Goal: Task Accomplishment & Management: Manage account settings

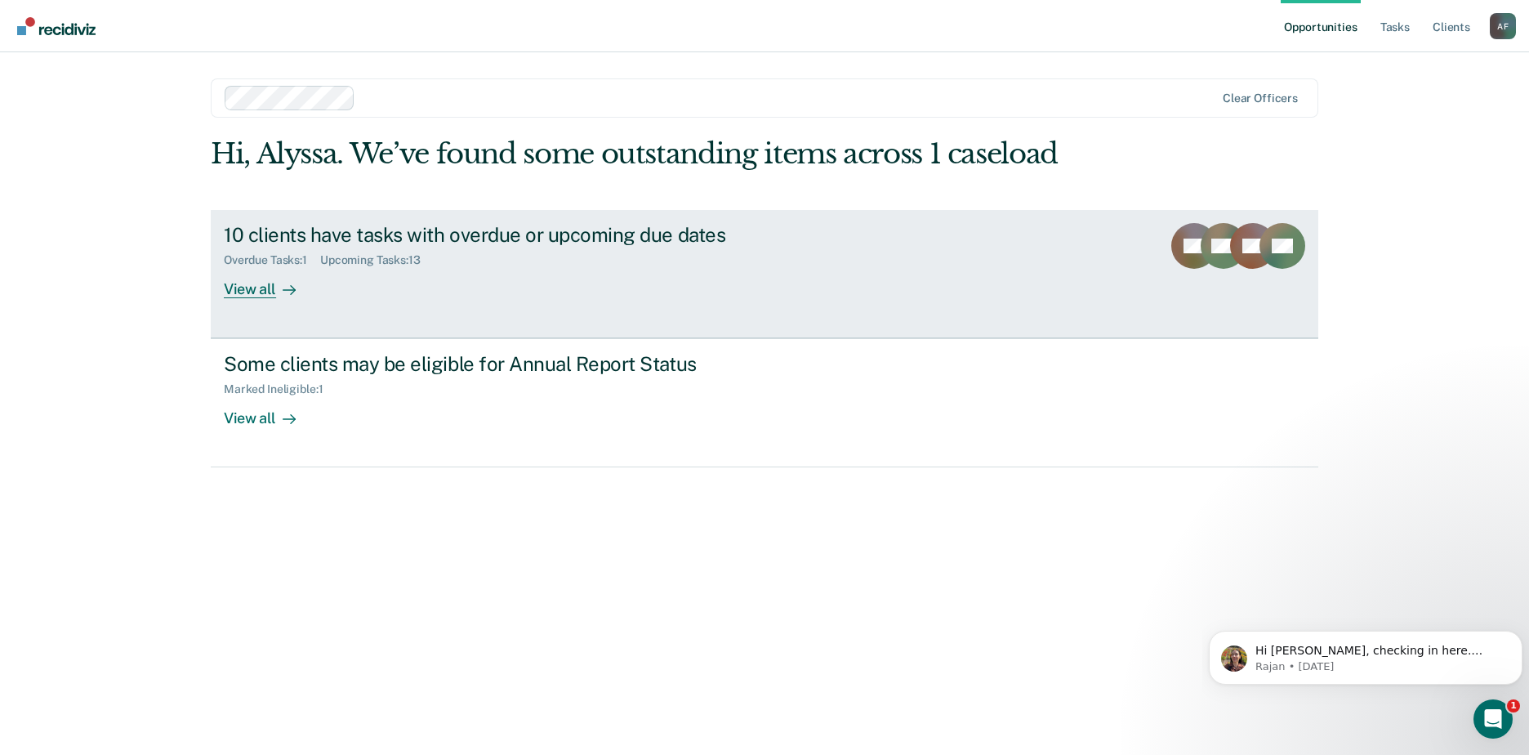
click at [383, 233] on div "10 clients have tasks with overdue or upcoming due dates" at bounding box center [510, 235] width 573 height 24
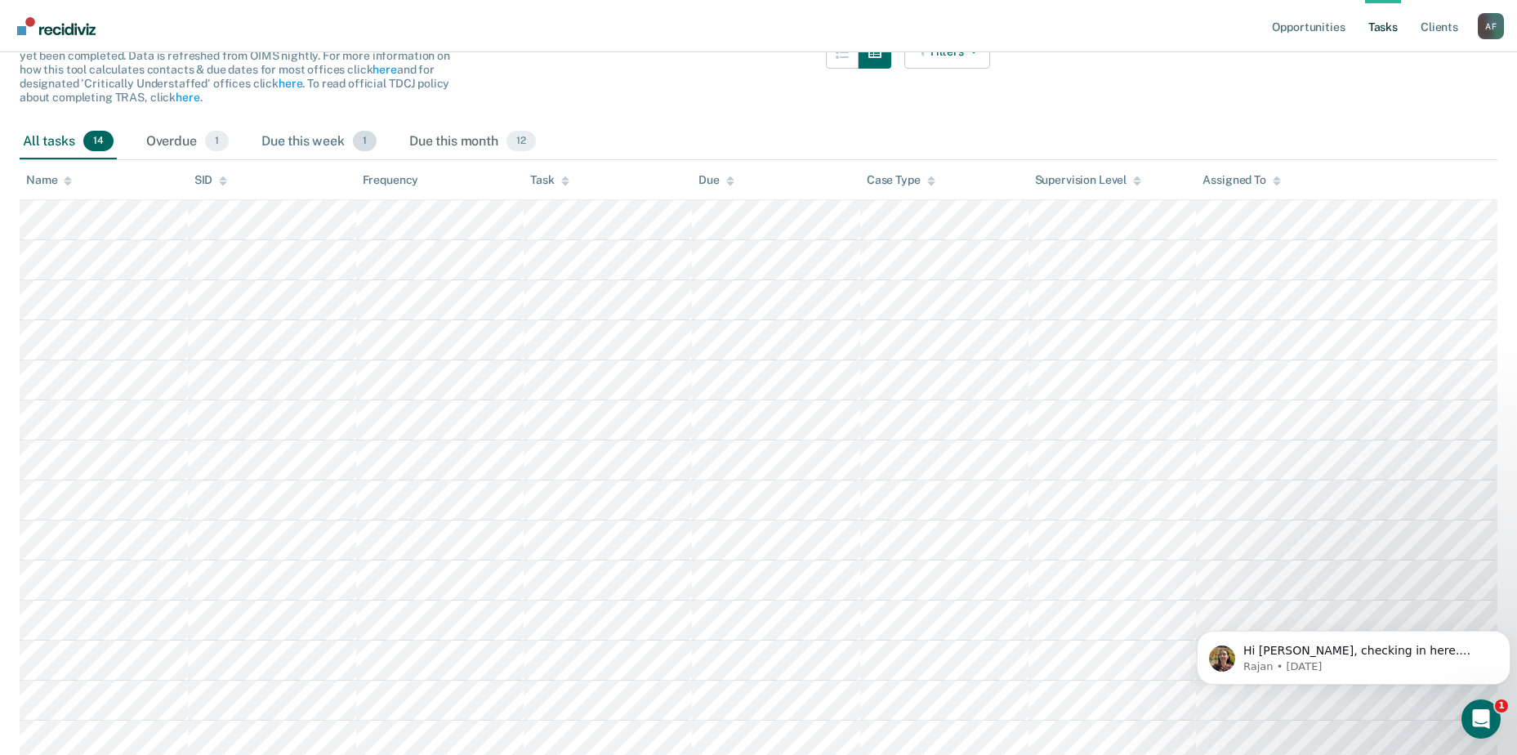
scroll to position [188, 0]
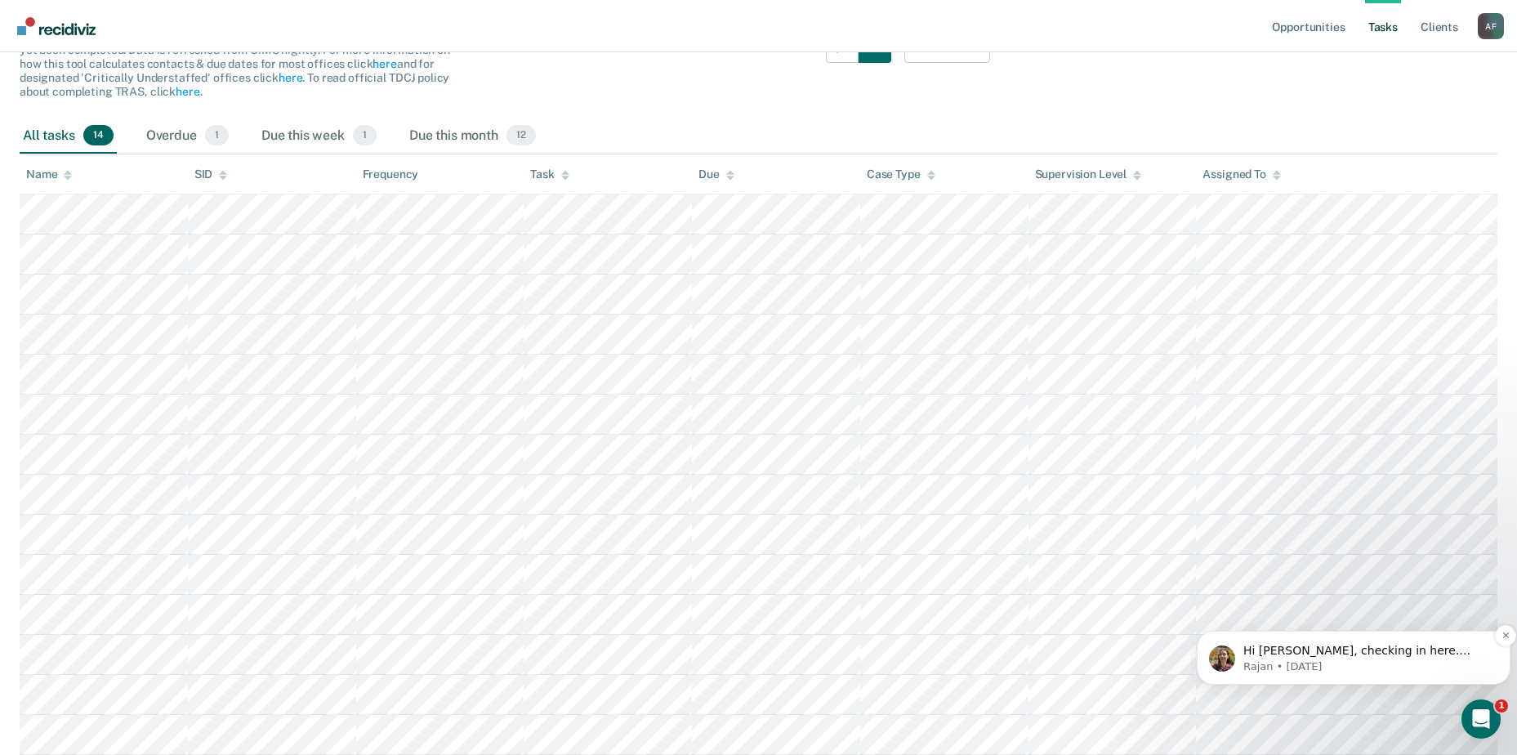
click at [1370, 645] on span "Hi [PERSON_NAME], checking in here. thanks!" at bounding box center [1356, 658] width 227 height 29
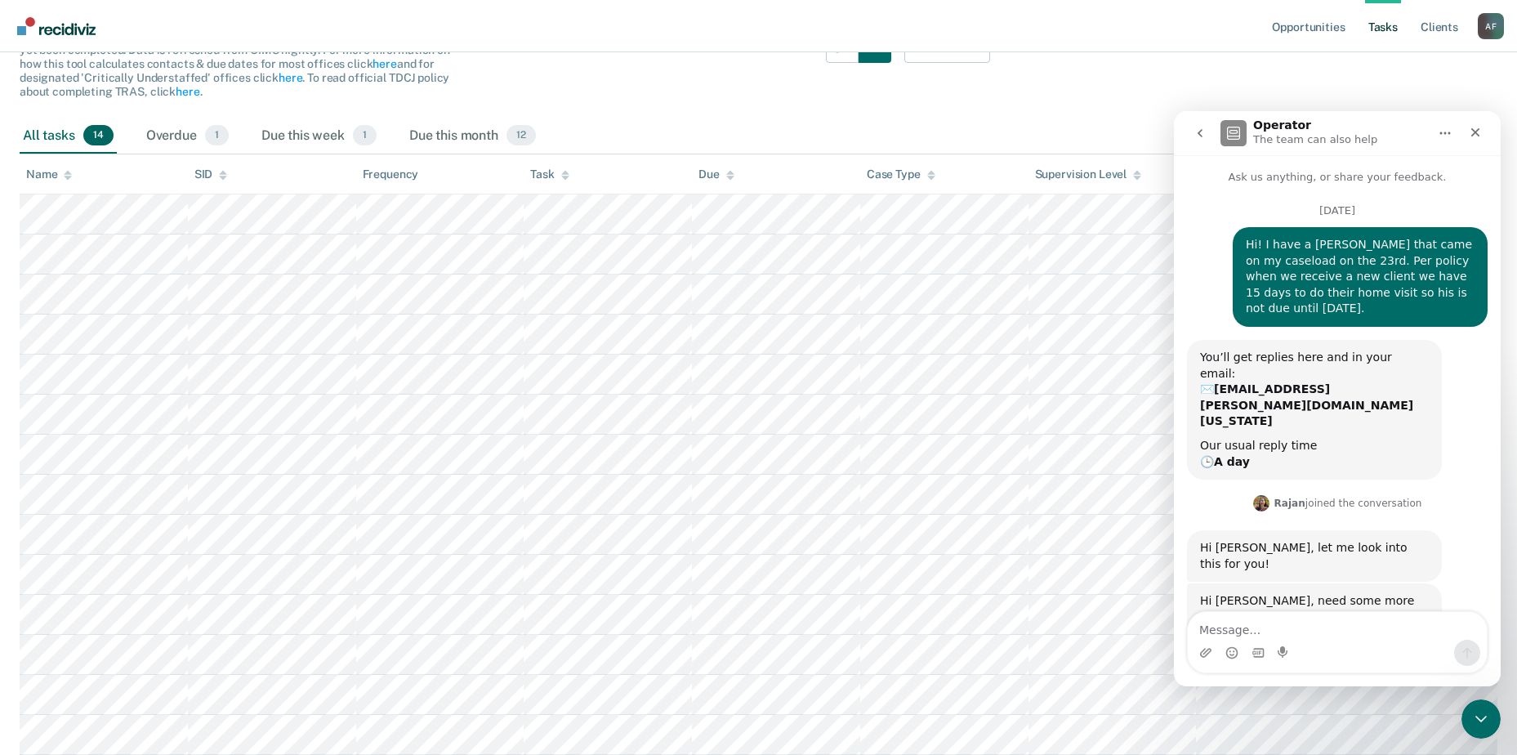
scroll to position [0, 0]
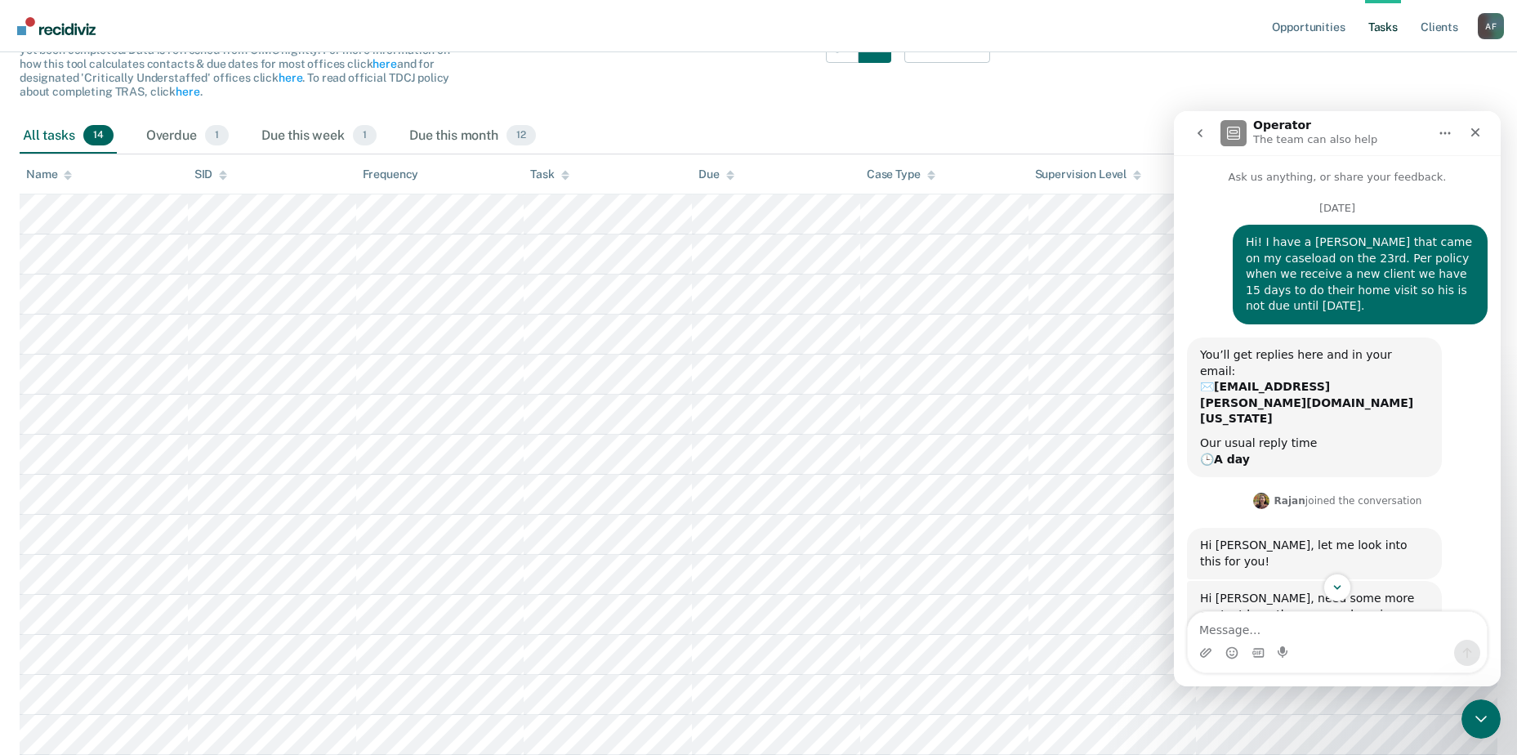
click at [1320, 645] on div "Intercom messenger" at bounding box center [1337, 653] width 299 height 26
click at [1320, 629] on textarea "Message…" at bounding box center [1337, 626] width 299 height 28
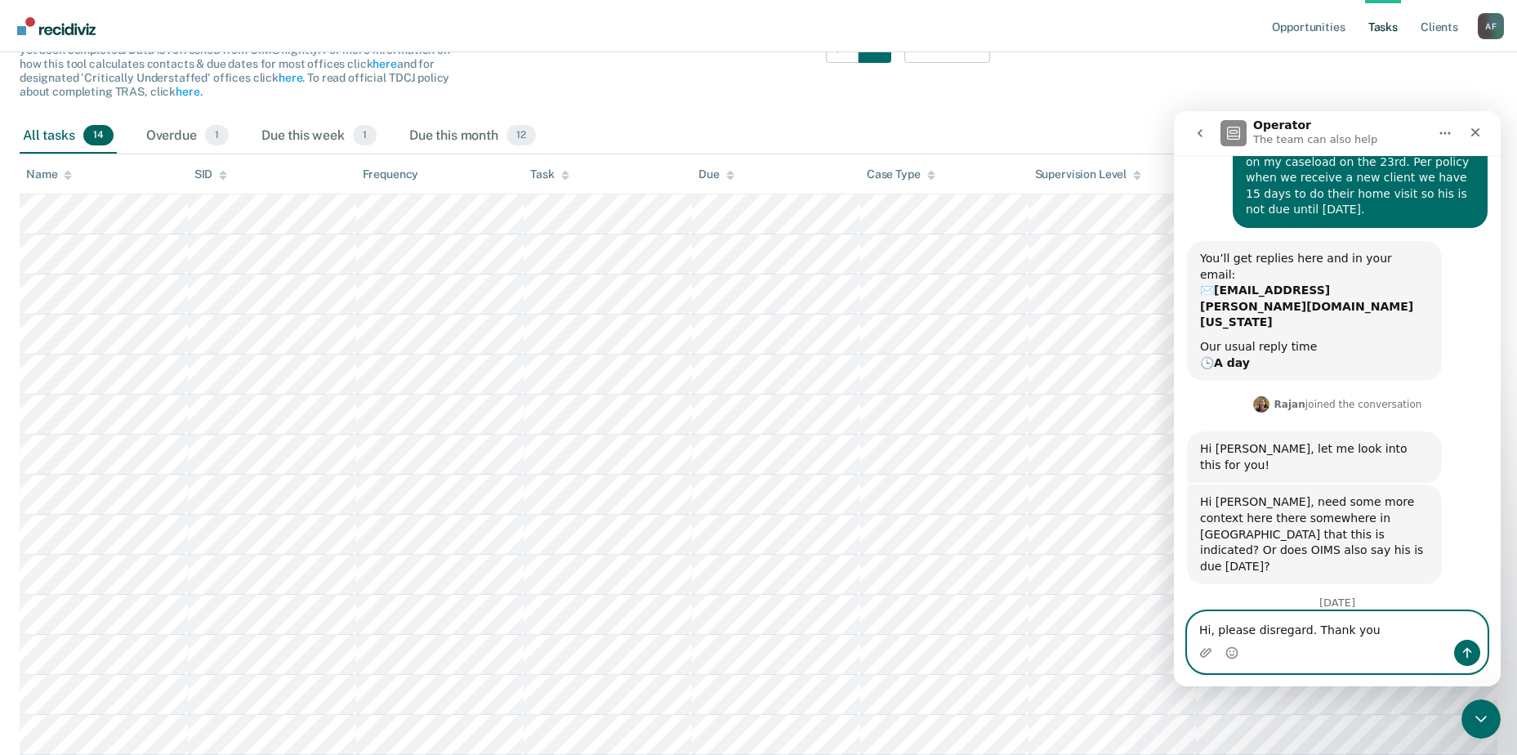
type textarea "Hi, please disregard. Thank you!"
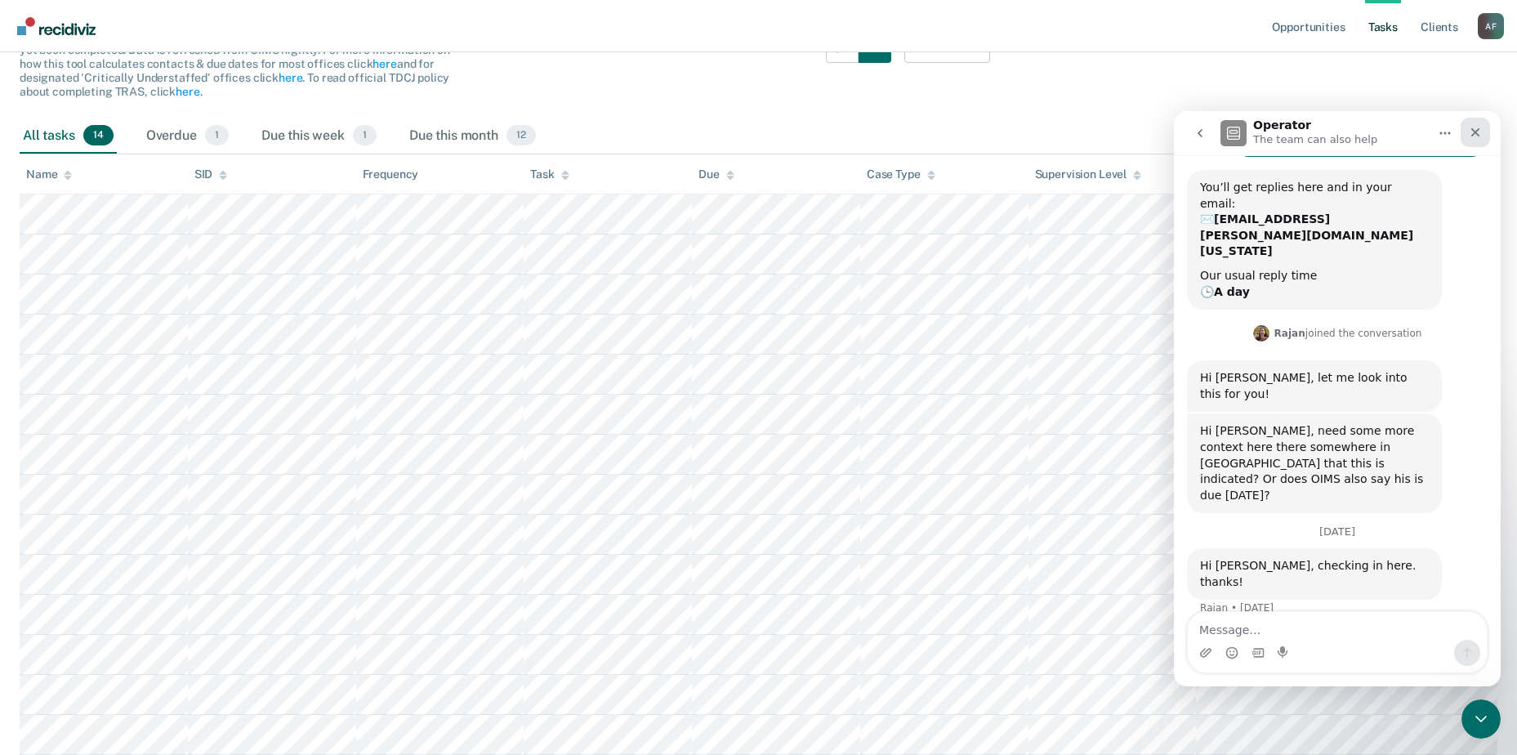
click at [1467, 128] on div "Close" at bounding box center [1474, 132] width 29 height 29
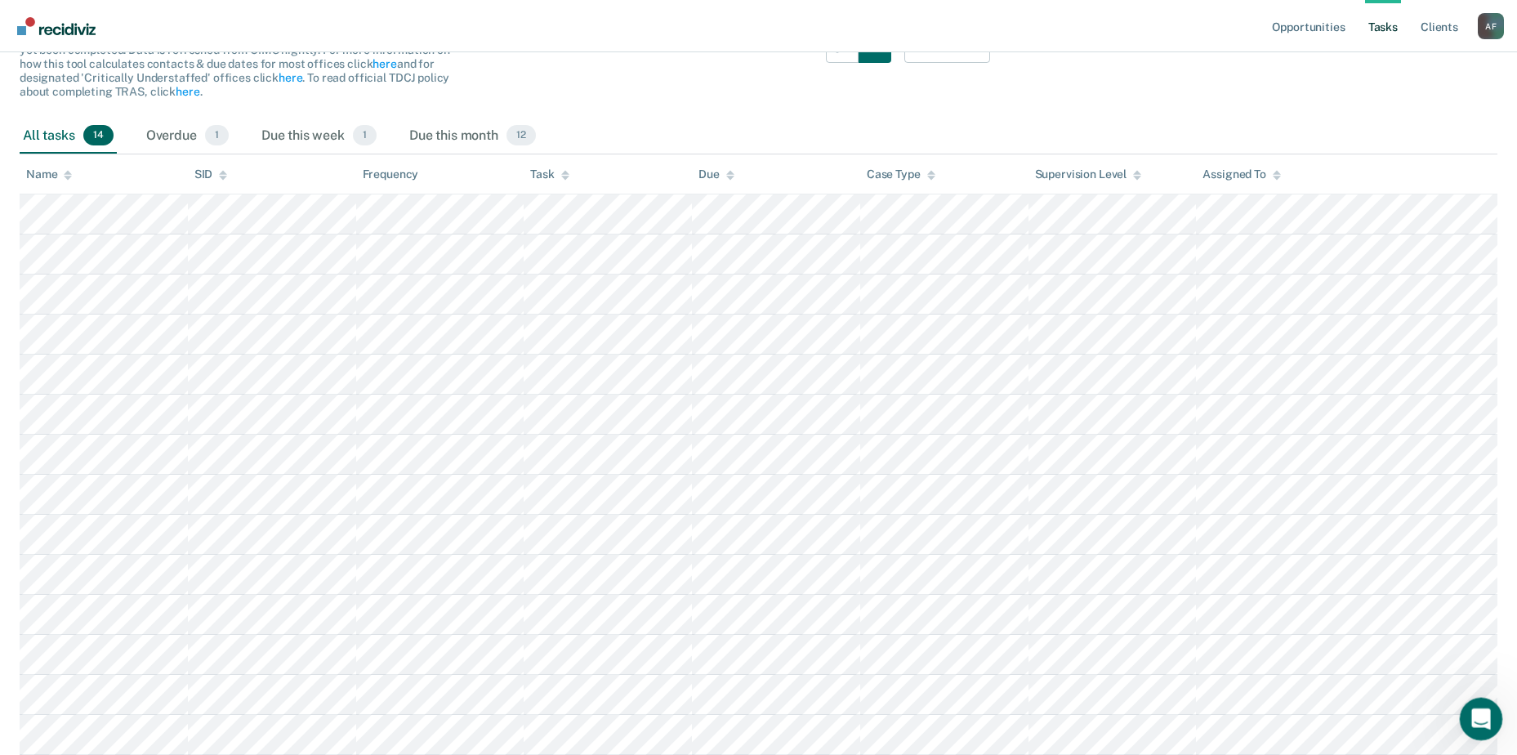
click at [1473, 716] on icon "Open Intercom Messenger" at bounding box center [1478, 716] width 27 height 27
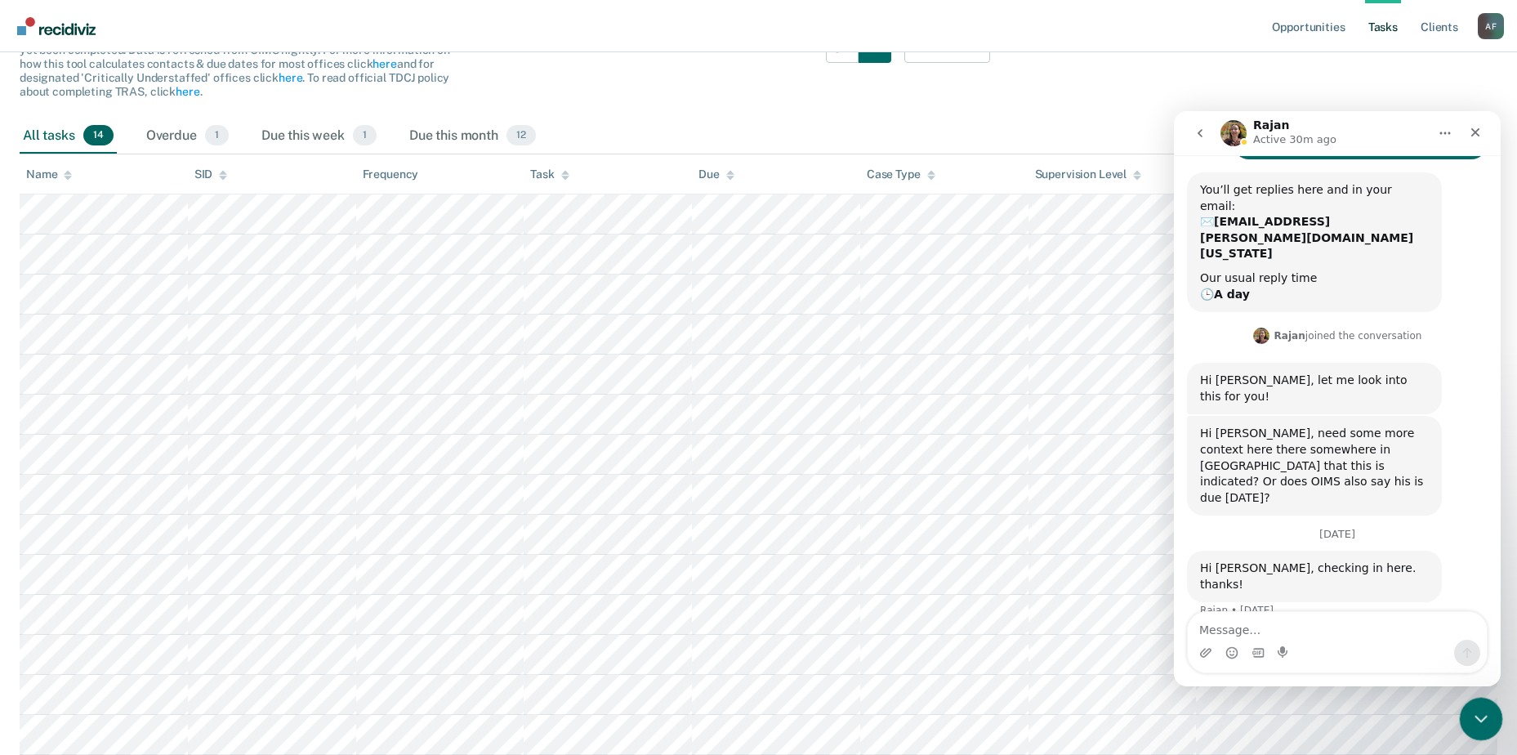
click at [1473, 718] on icon "Close Intercom Messenger" at bounding box center [1479, 717] width 20 height 20
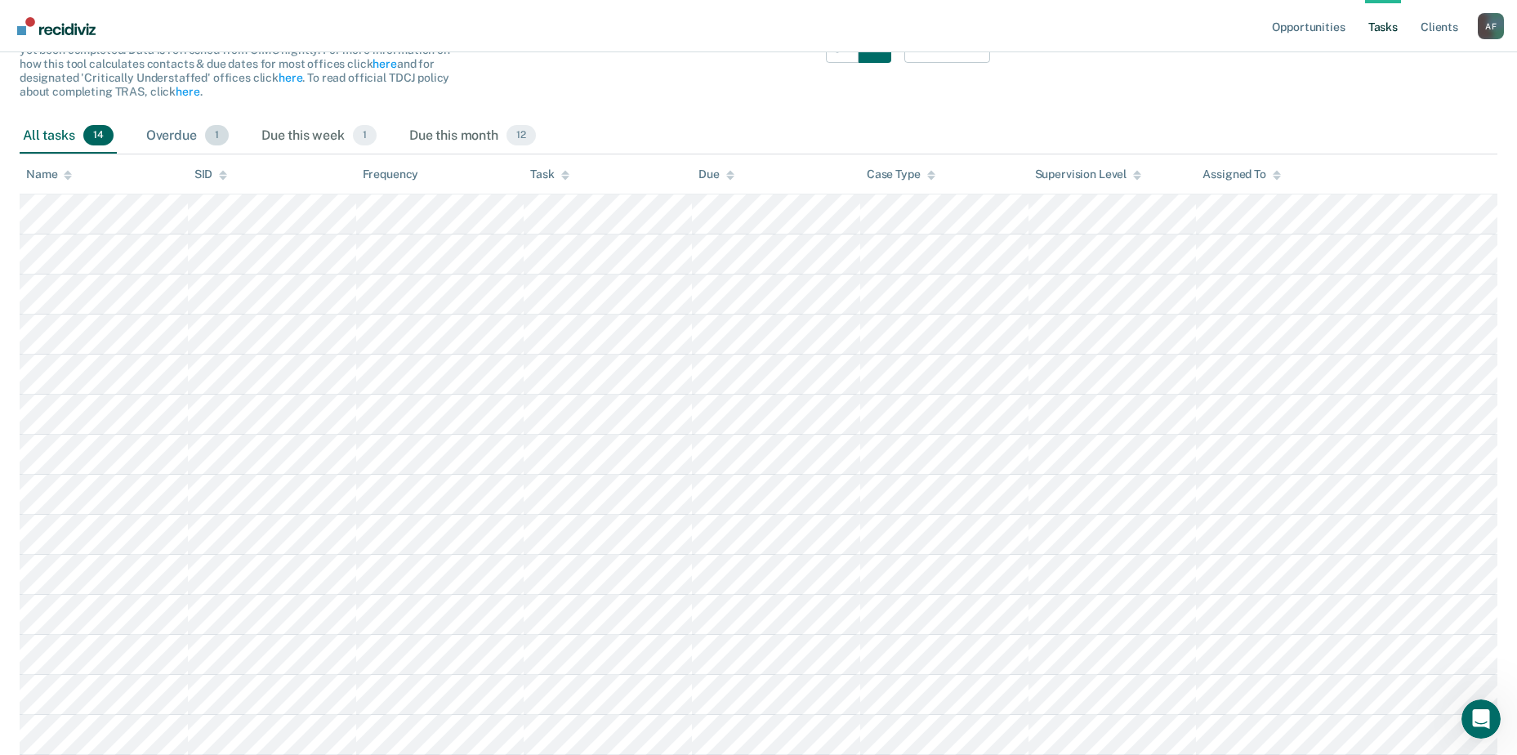
click at [163, 142] on div "Overdue 1" at bounding box center [187, 136] width 89 height 36
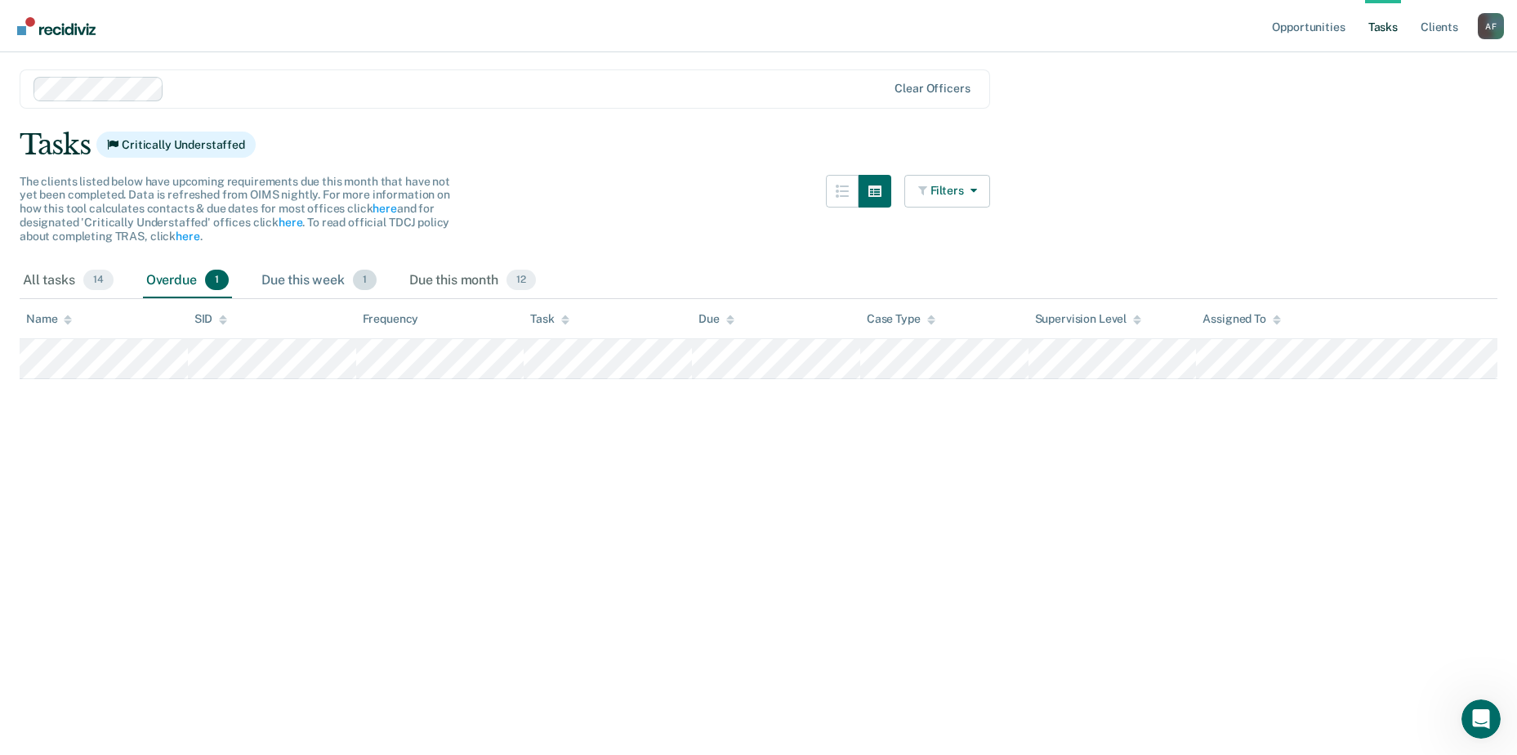
click at [277, 285] on div "Due this week 1" at bounding box center [319, 281] width 122 height 36
